Goal: Task Accomplishment & Management: Manage account settings

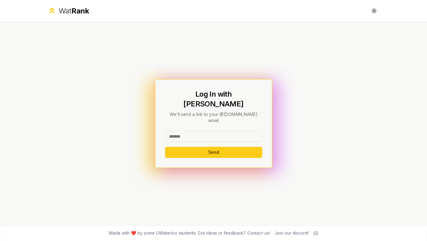
click at [209, 135] on div at bounding box center [213, 137] width 97 height 13
click at [205, 131] on input at bounding box center [213, 136] width 97 height 11
type input "*"
click at [83, 20] on div "Wat Rank Toggle theme" at bounding box center [214, 11] width 352 height 22
click at [80, 7] on span "Rank" at bounding box center [81, 10] width 18 height 9
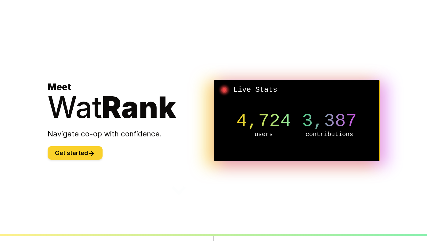
click at [90, 150] on icon at bounding box center [91, 153] width 7 height 7
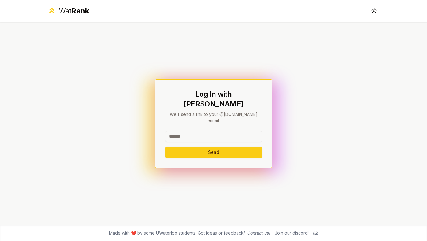
click at [215, 131] on input at bounding box center [213, 136] width 97 height 11
type input "********"
click at [229, 155] on div "Log In with WatIAM We'll send a link to your @[DOMAIN_NAME] email ******** Send" at bounding box center [213, 123] width 117 height 89
click at [229, 147] on button "Send" at bounding box center [213, 152] width 97 height 11
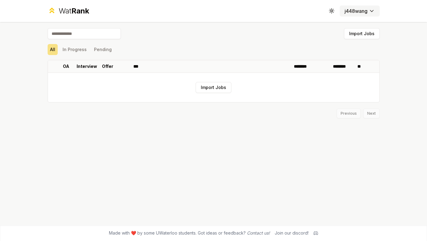
click at [351, 12] on html "Wat Rank Toggle theme j448wang Import Jobs All In Progress Pending OA Interview…" at bounding box center [213, 120] width 427 height 241
click at [349, 13] on html "Wat Rank Toggle theme j448wang Import Jobs All In Progress Pending OA Interview…" at bounding box center [213, 120] width 427 height 241
click at [60, 16] on div "Wat Rank Toggle theme j448wang" at bounding box center [214, 11] width 352 height 22
click at [63, 9] on div "Wat Rank" at bounding box center [74, 11] width 31 height 10
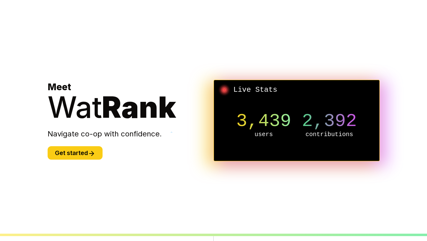
scroll to position [1, 0]
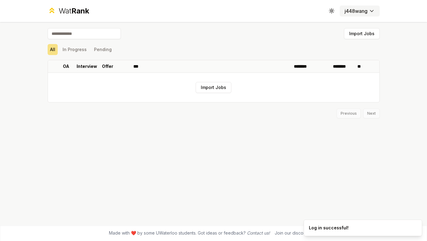
click at [364, 9] on html "Wat Rank Toggle theme j448wang Import Jobs All In Progress Pending OA Interview…" at bounding box center [213, 120] width 427 height 241
click at [365, 9] on html "Wat Rank Toggle theme j448wang Import Jobs All In Progress Pending OA Interview…" at bounding box center [213, 120] width 427 height 241
click at [86, 14] on span "Rank" at bounding box center [81, 10] width 18 height 9
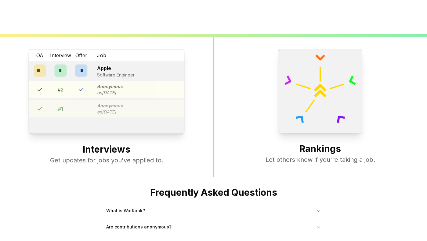
scroll to position [235, 0]
